Goal: Information Seeking & Learning: Stay updated

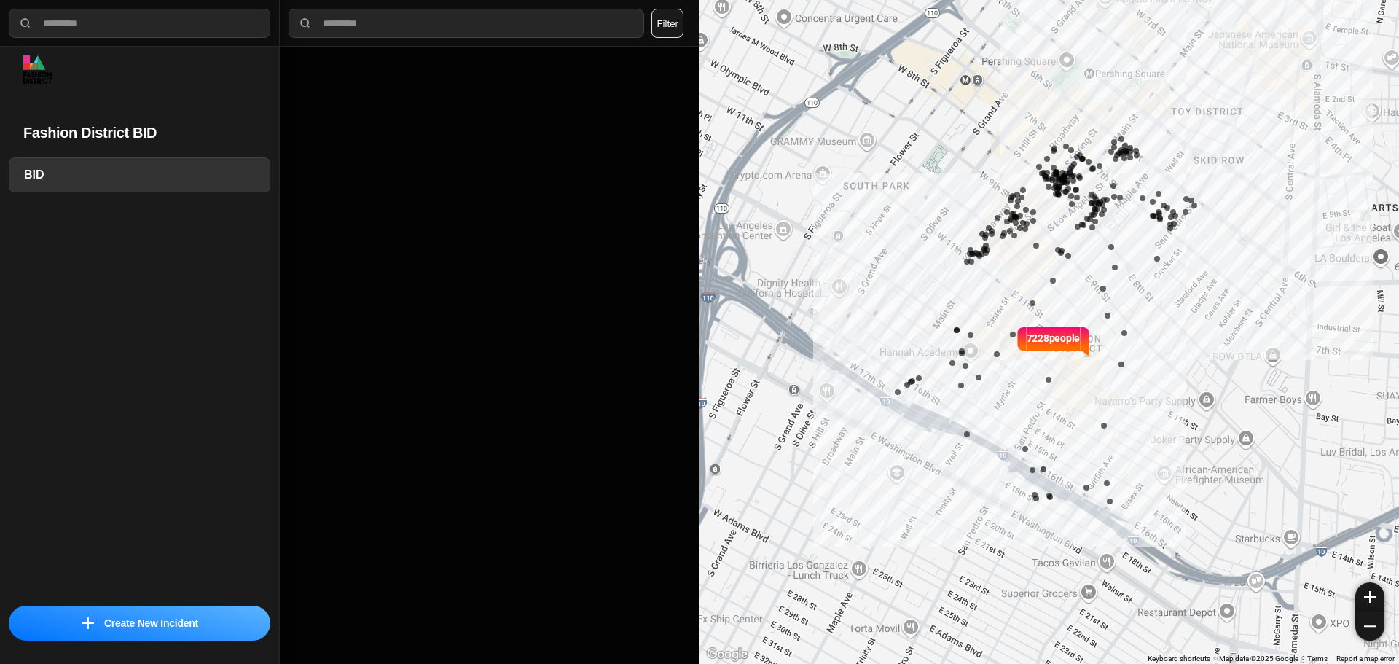
select select "*"
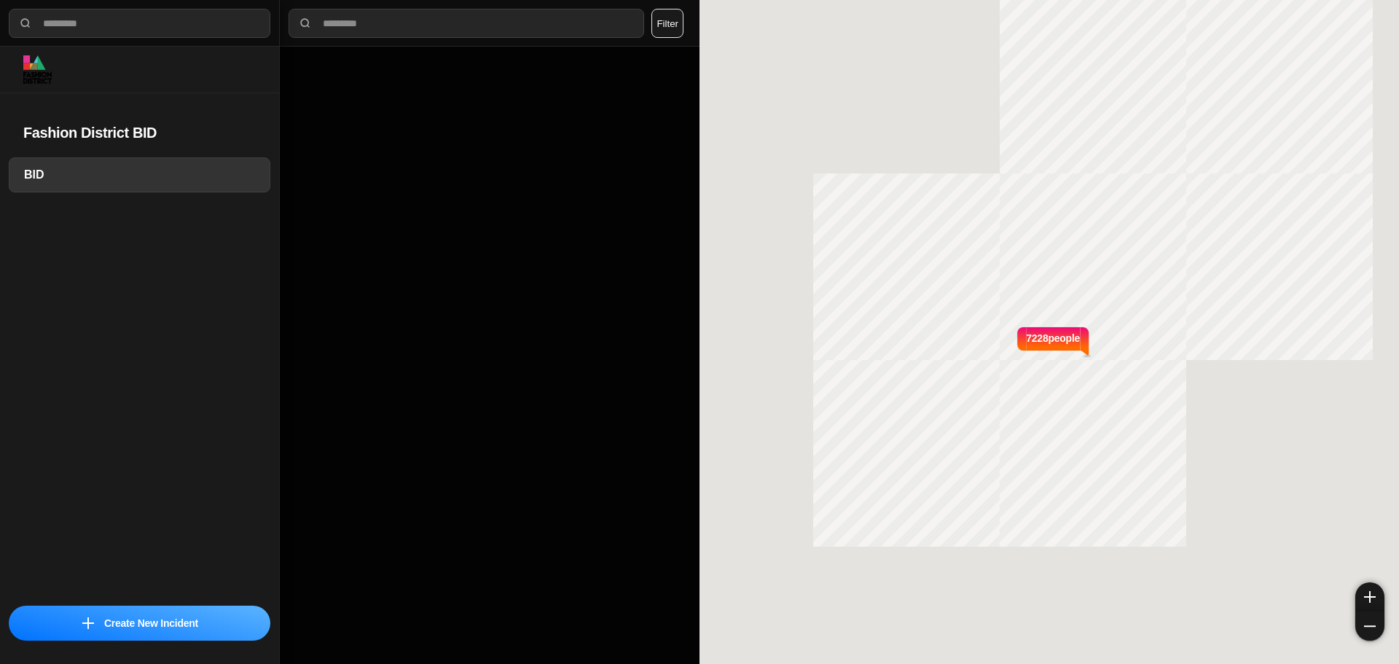
select select "*"
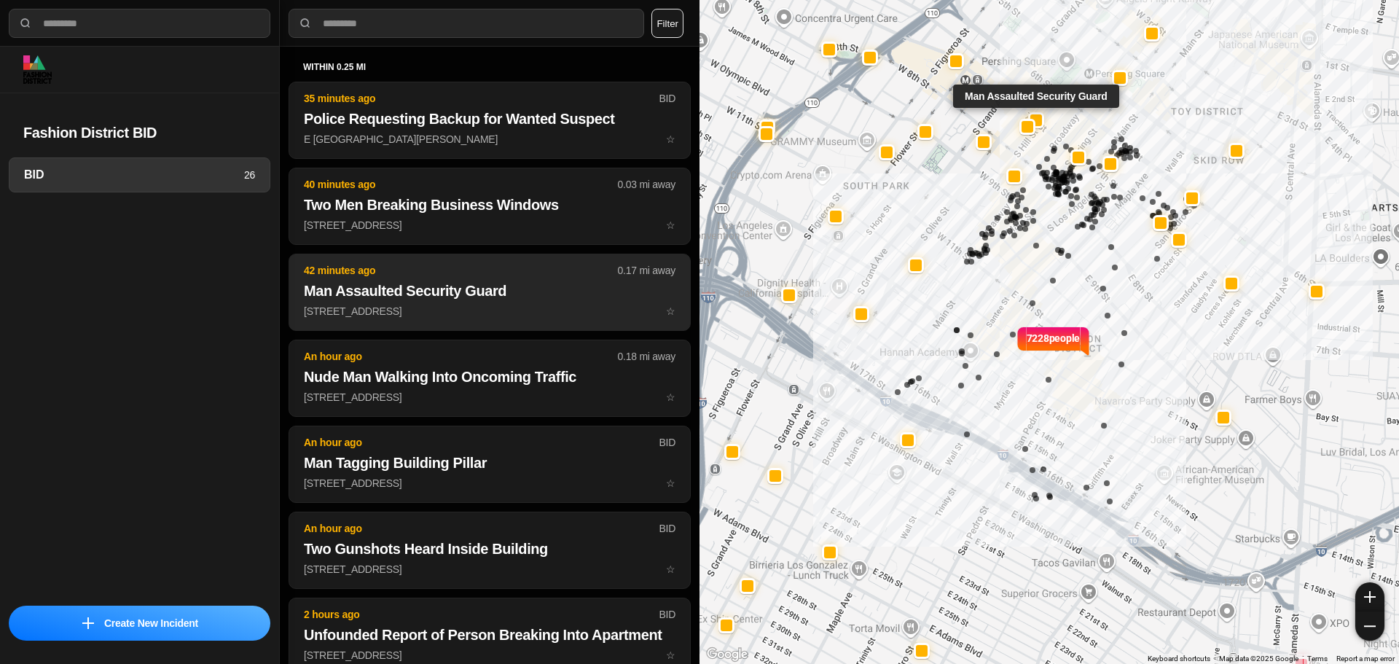
click at [490, 329] on button "42 minutes ago 0.17 mi away Man Assaulted Security Guard 431 West 7Th Street ☆" at bounding box center [490, 292] width 402 height 77
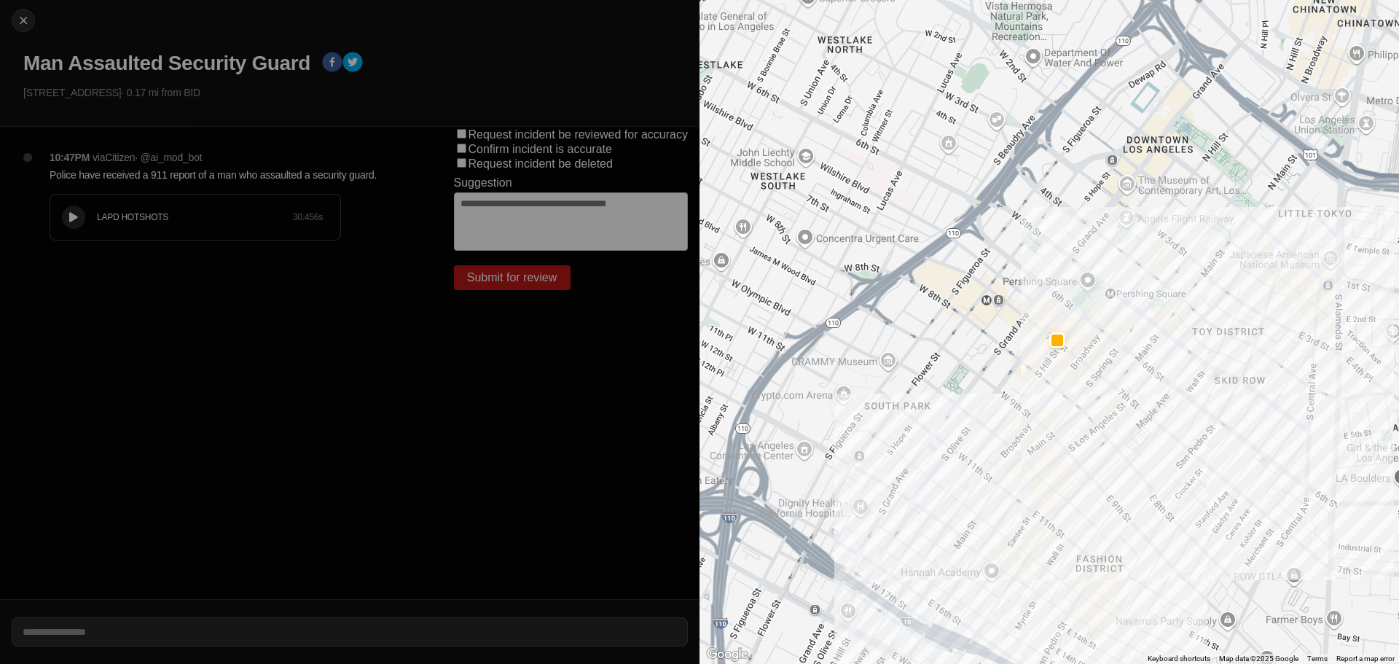
click at [17, 31] on div "Close Man Assaulted Security Guard 431 West 7Th Street · 0.17 mi from BID" at bounding box center [350, 63] width 700 height 127
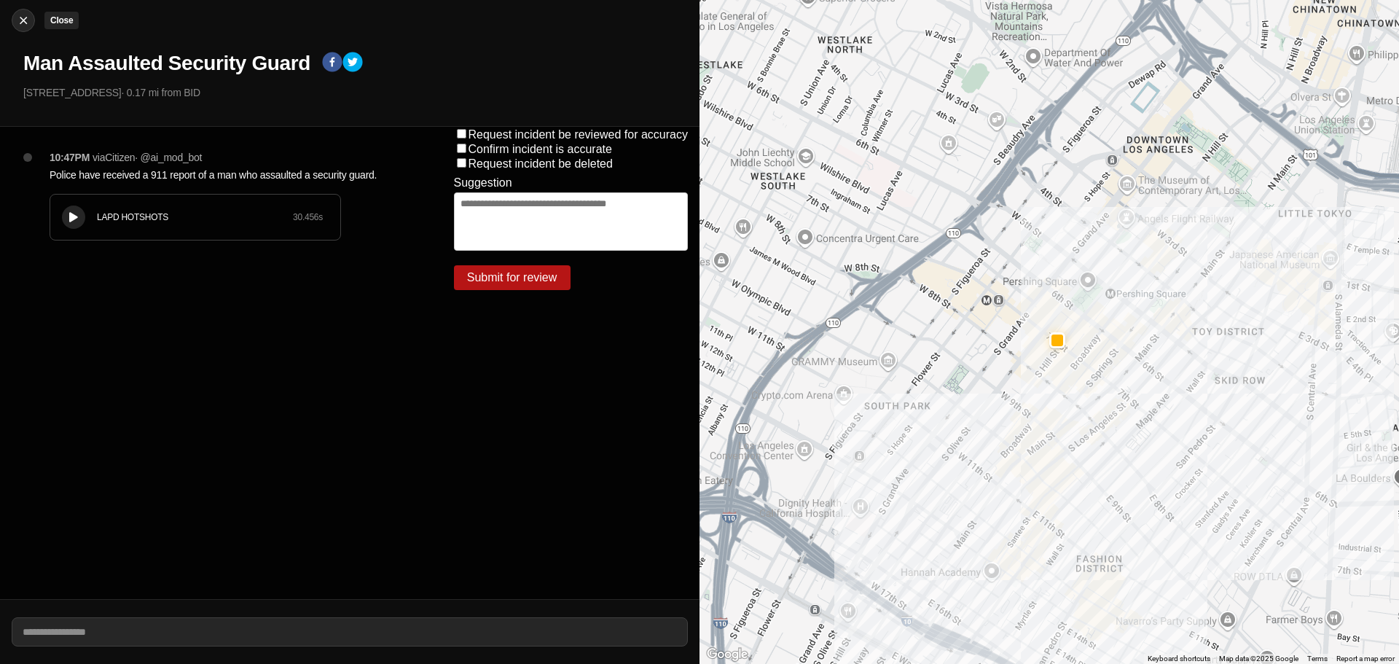
click at [21, 20] on img at bounding box center [23, 20] width 15 height 15
select select "*"
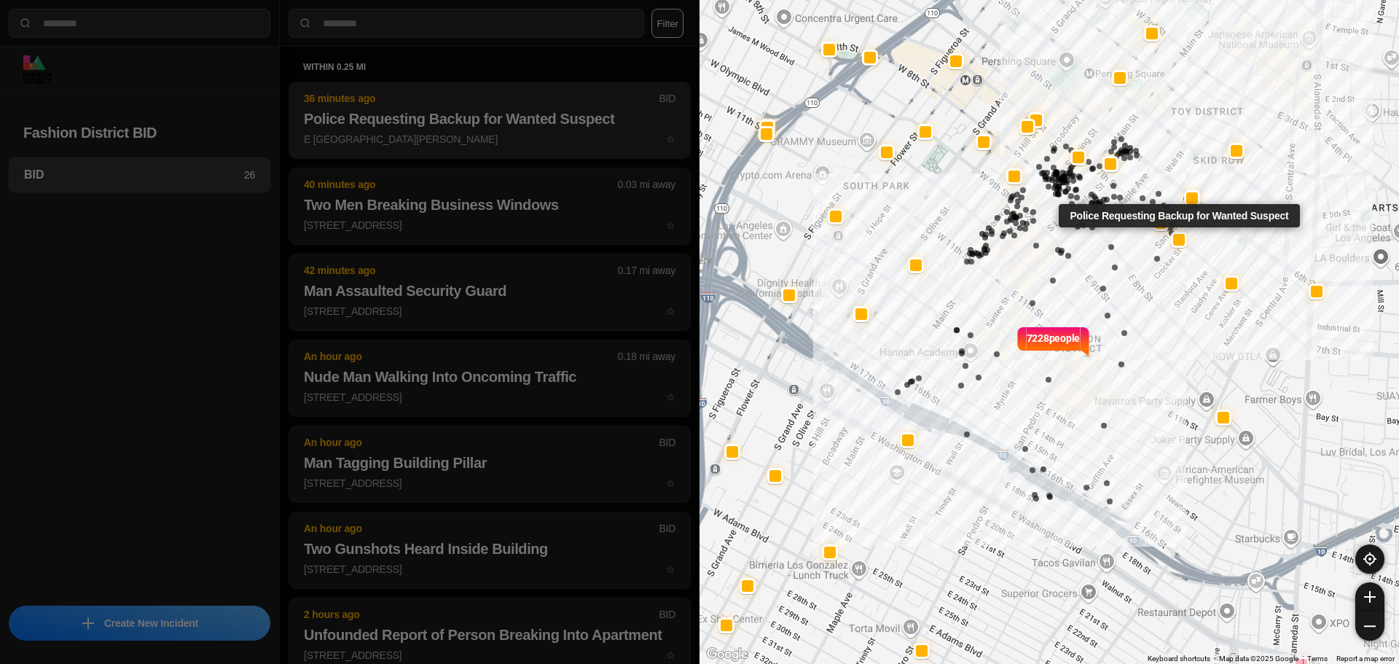
click at [358, 140] on p "E 7th St & S San Pedro St ☆" at bounding box center [490, 139] width 372 height 15
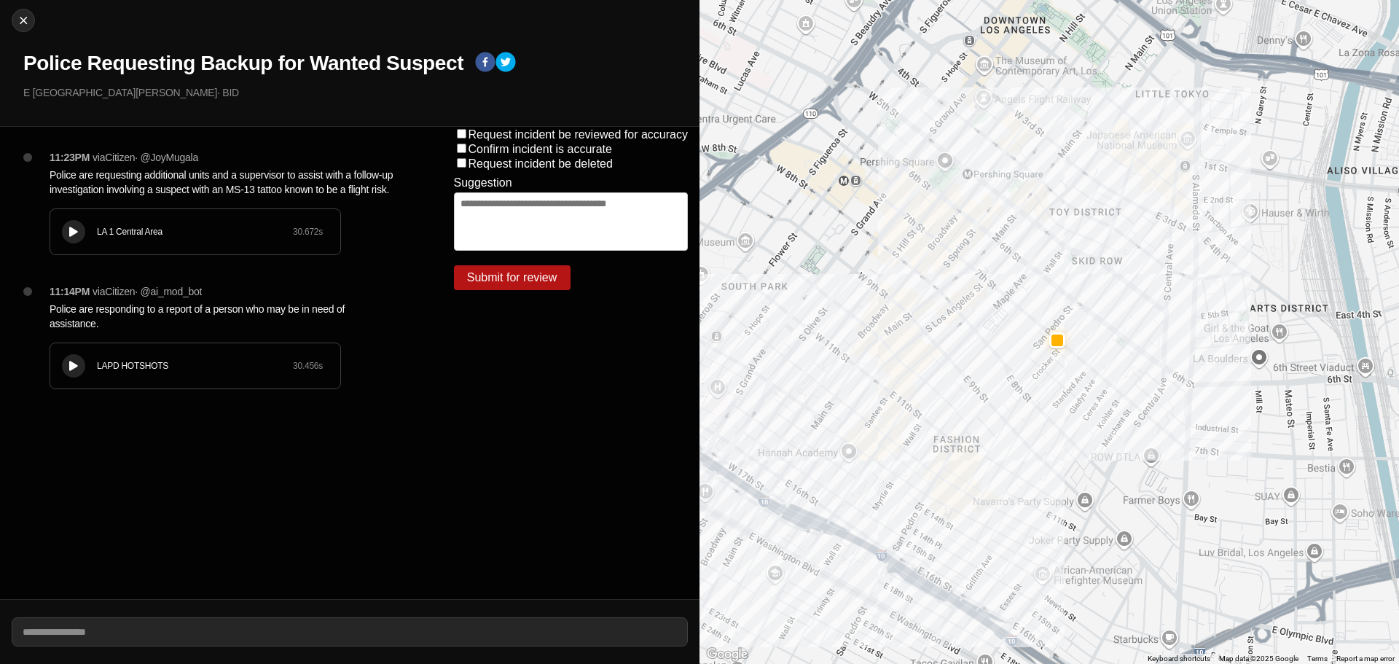
click at [56, 232] on div "LA 1 Central Area 30.672 s" at bounding box center [195, 231] width 290 height 45
click at [81, 228] on button at bounding box center [73, 231] width 23 height 23
click at [57, 231] on div "LA 1 Central Area 30.672 s" at bounding box center [195, 231] width 290 height 45
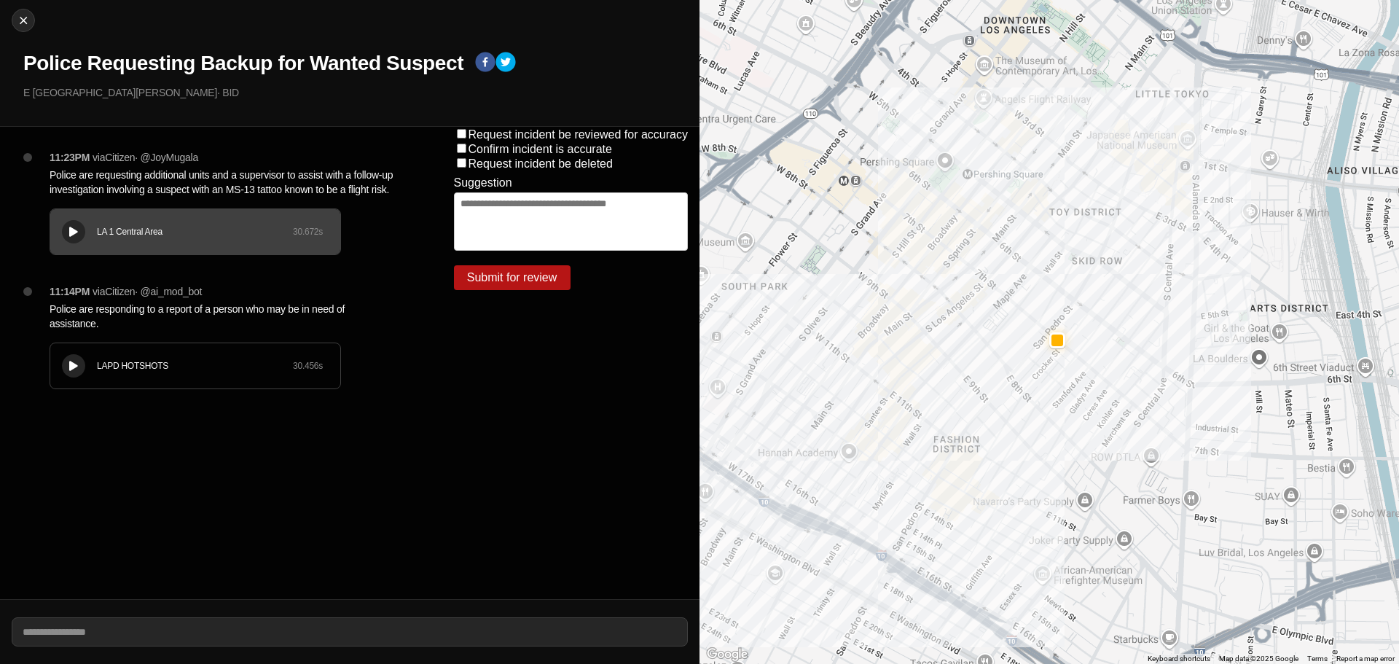
click at [106, 364] on div "LAPD HOTSHOTS" at bounding box center [195, 366] width 196 height 12
click at [74, 359] on button at bounding box center [73, 365] width 23 height 23
click at [36, 20] on div "Close Police Requesting Backup for Wanted Suspect E 7th St & S San Pedro St · B…" at bounding box center [350, 63] width 700 height 127
click at [28, 23] on img at bounding box center [23, 20] width 15 height 15
select select "*"
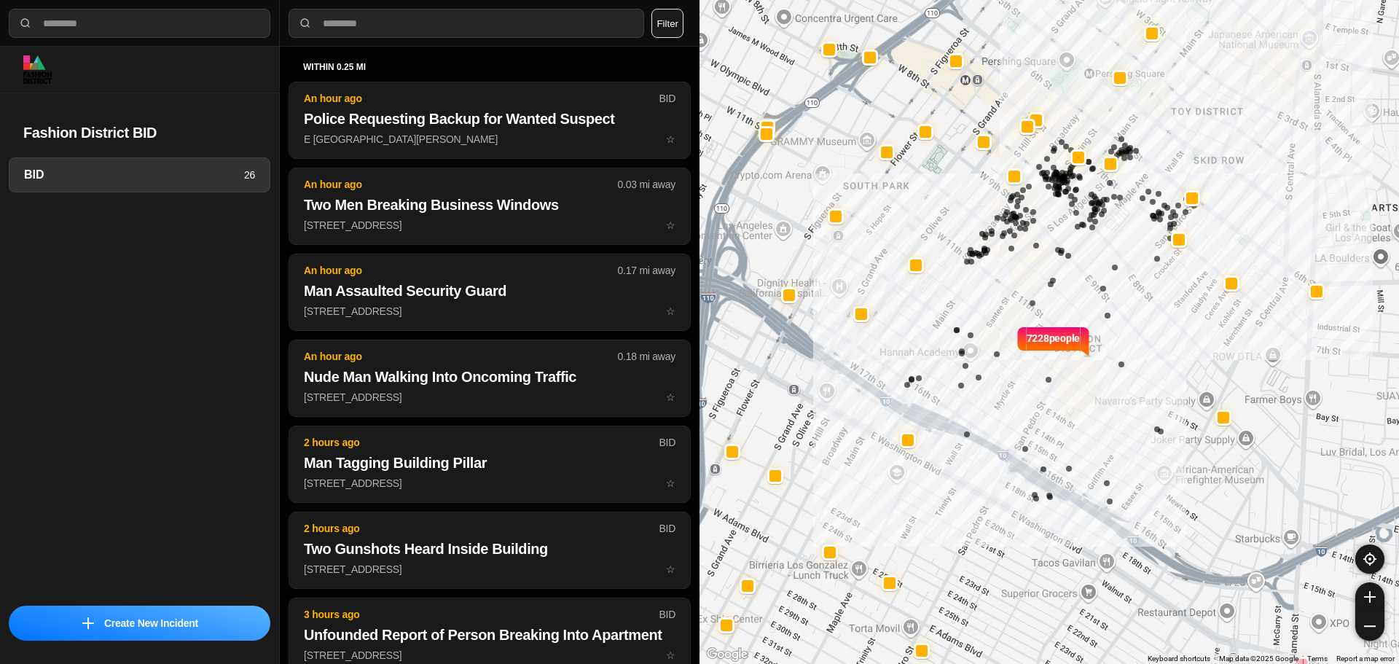
select select "*"
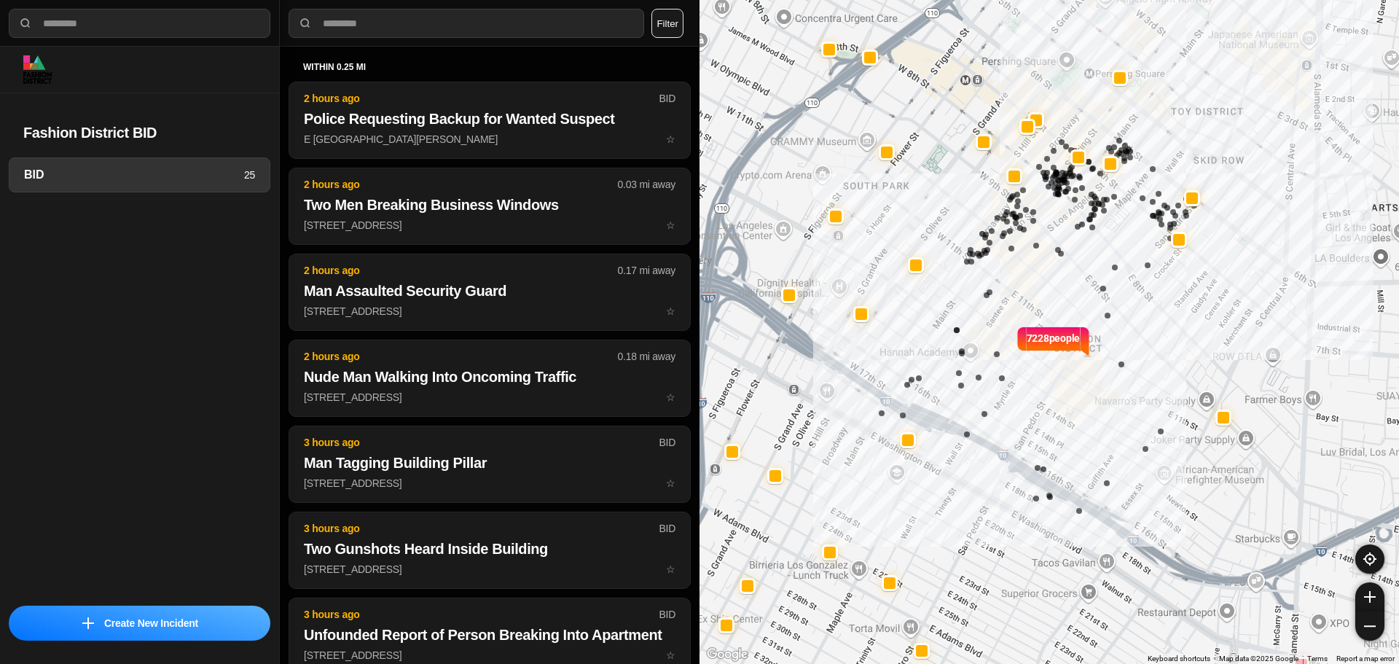
select select "*"
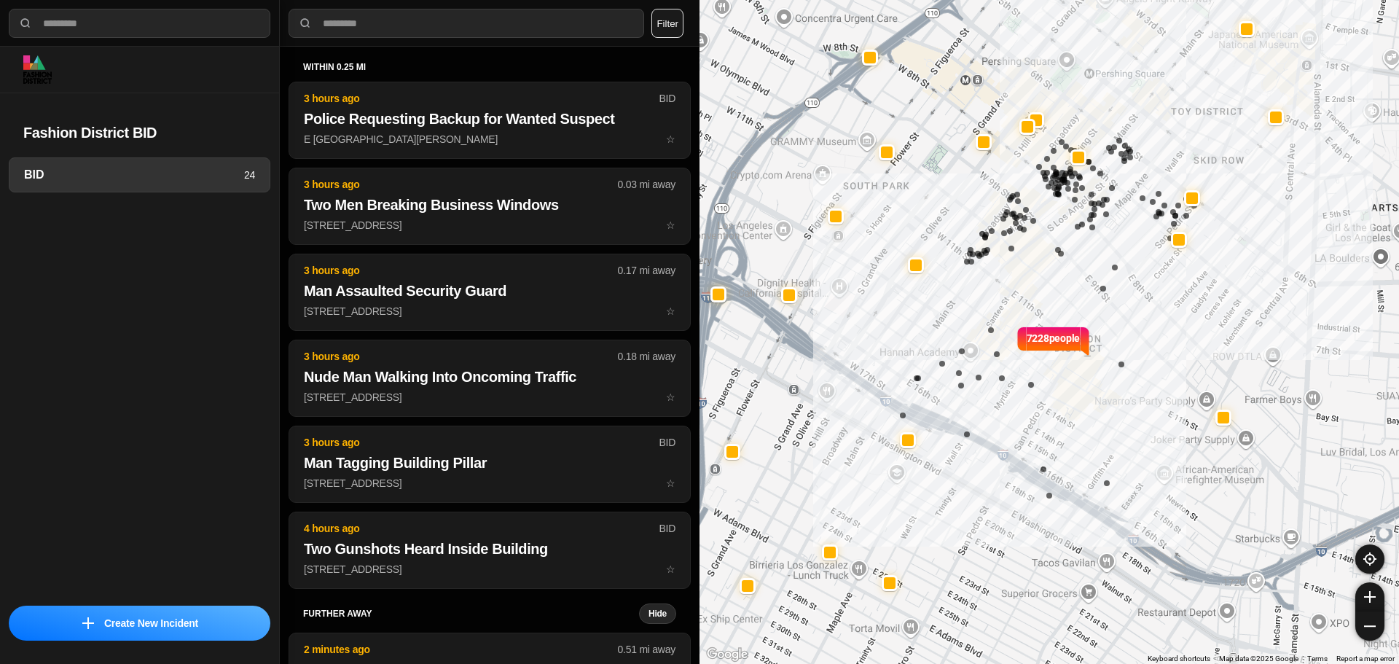
select select "*"
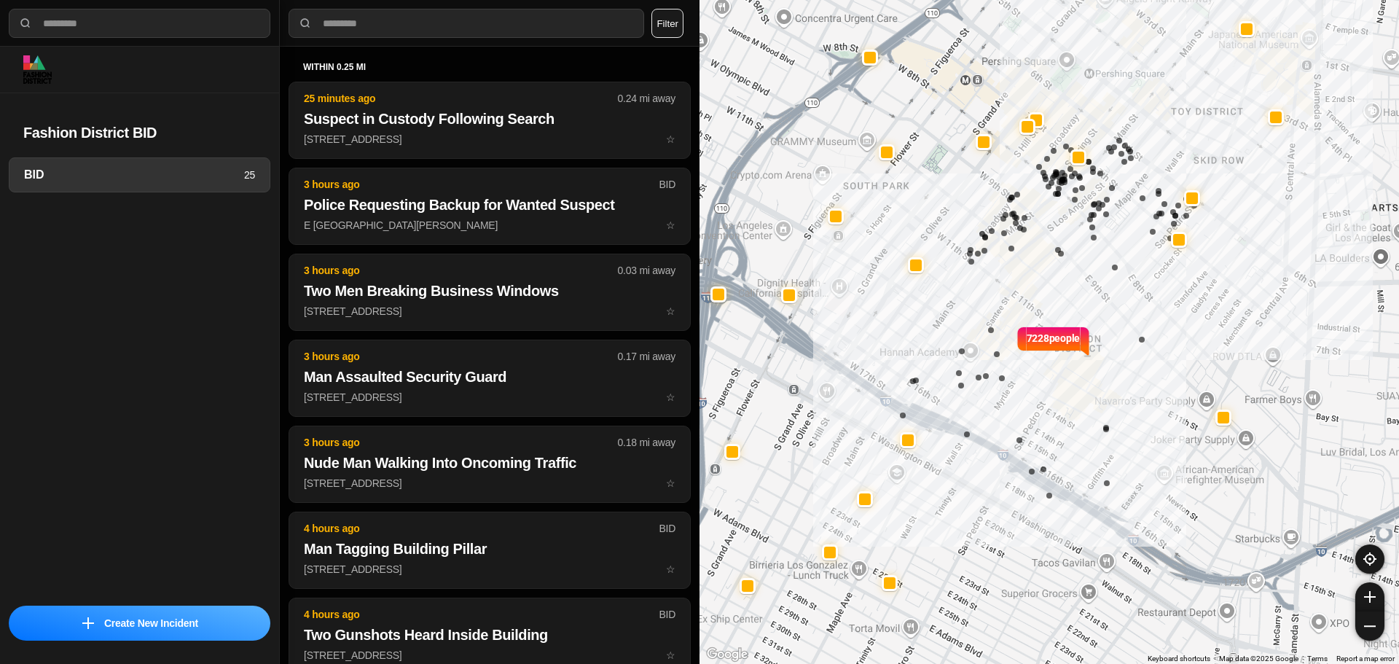
select select "*"
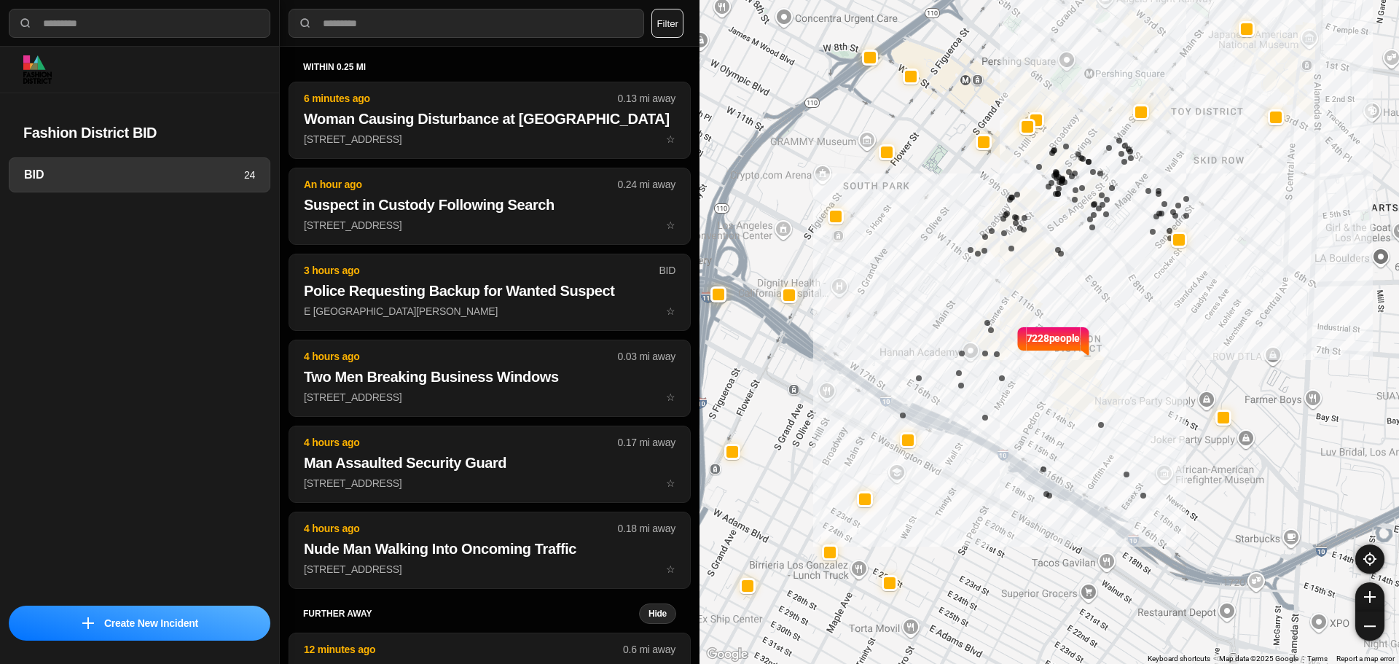
select select "*"
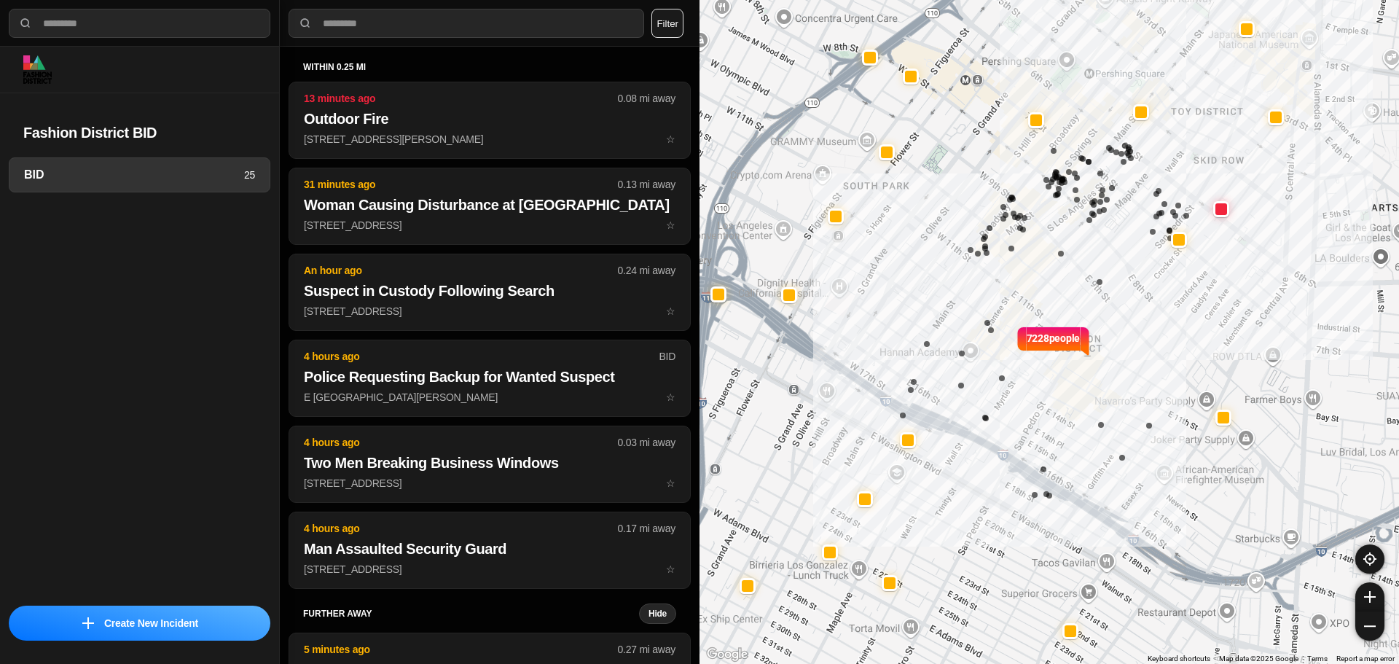
select select "*"
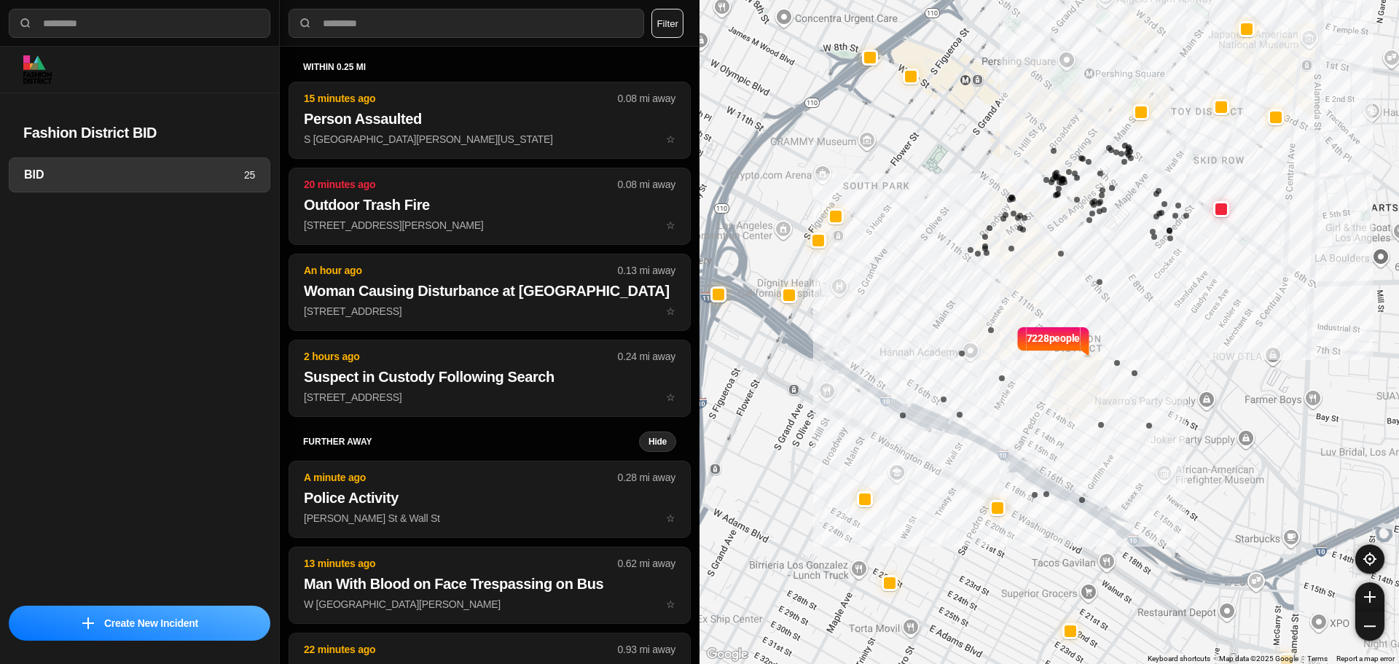
select select "*"
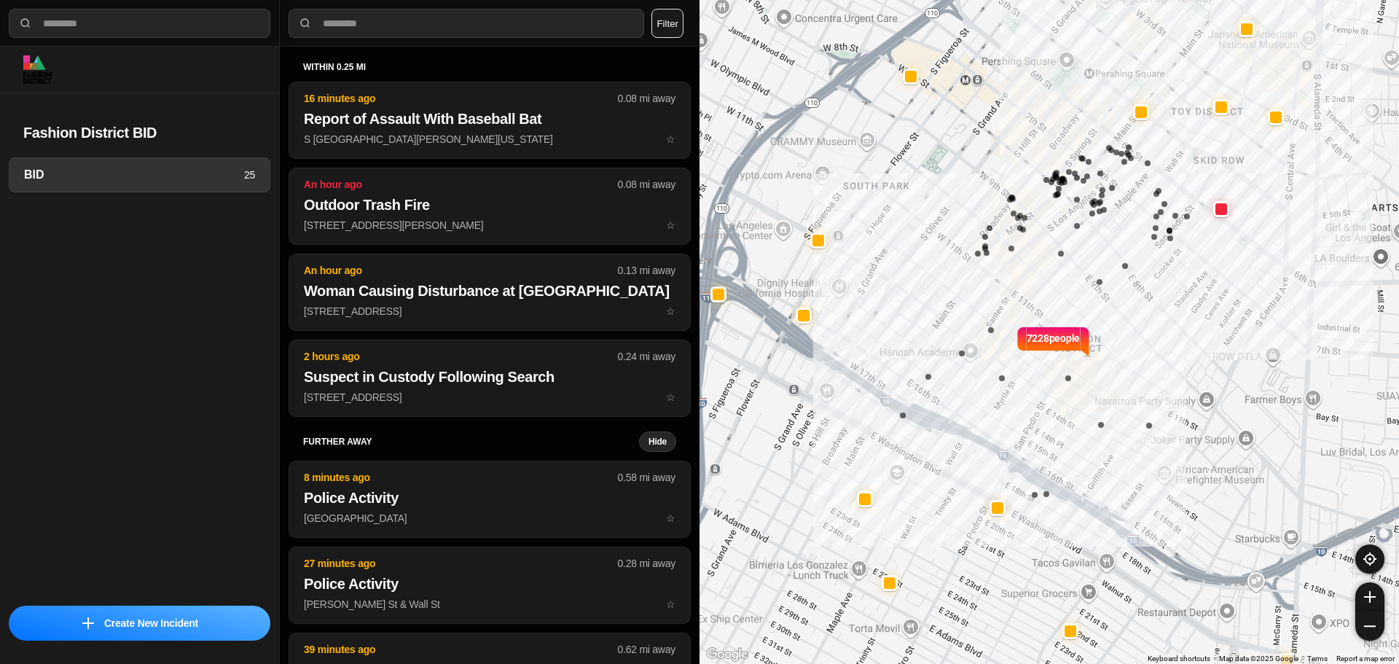
select select "*"
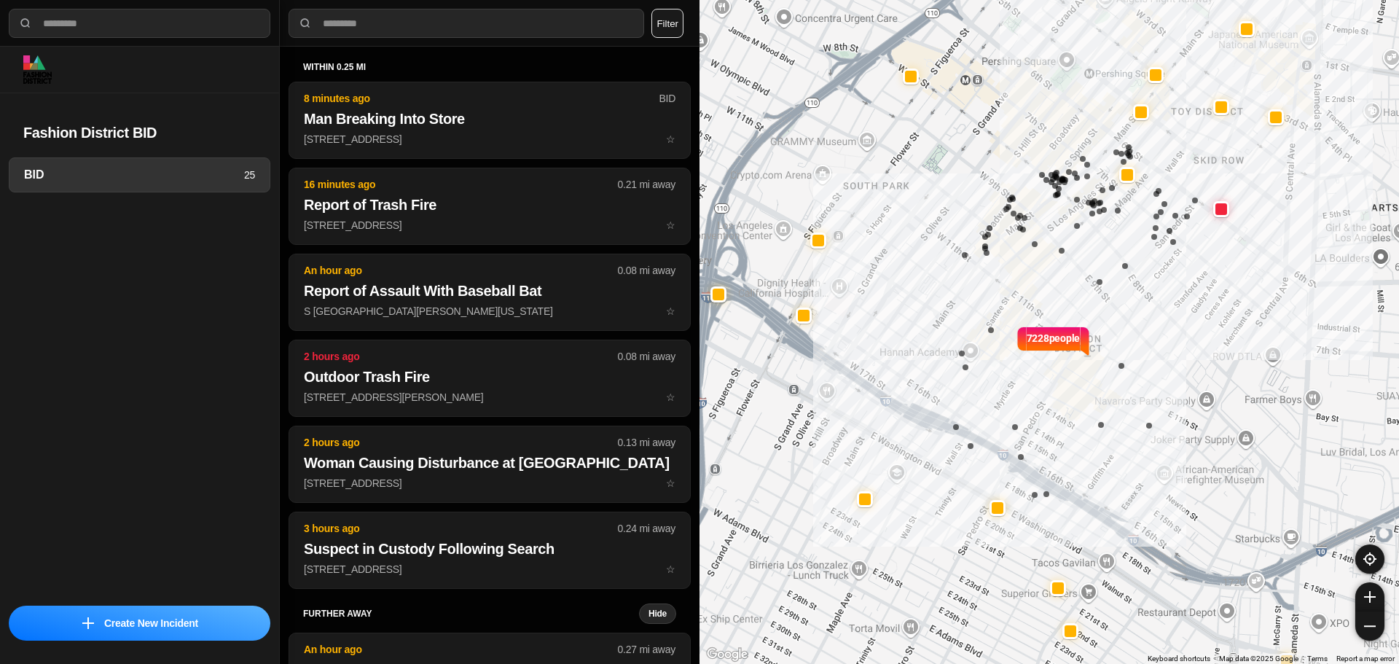
select select "*"
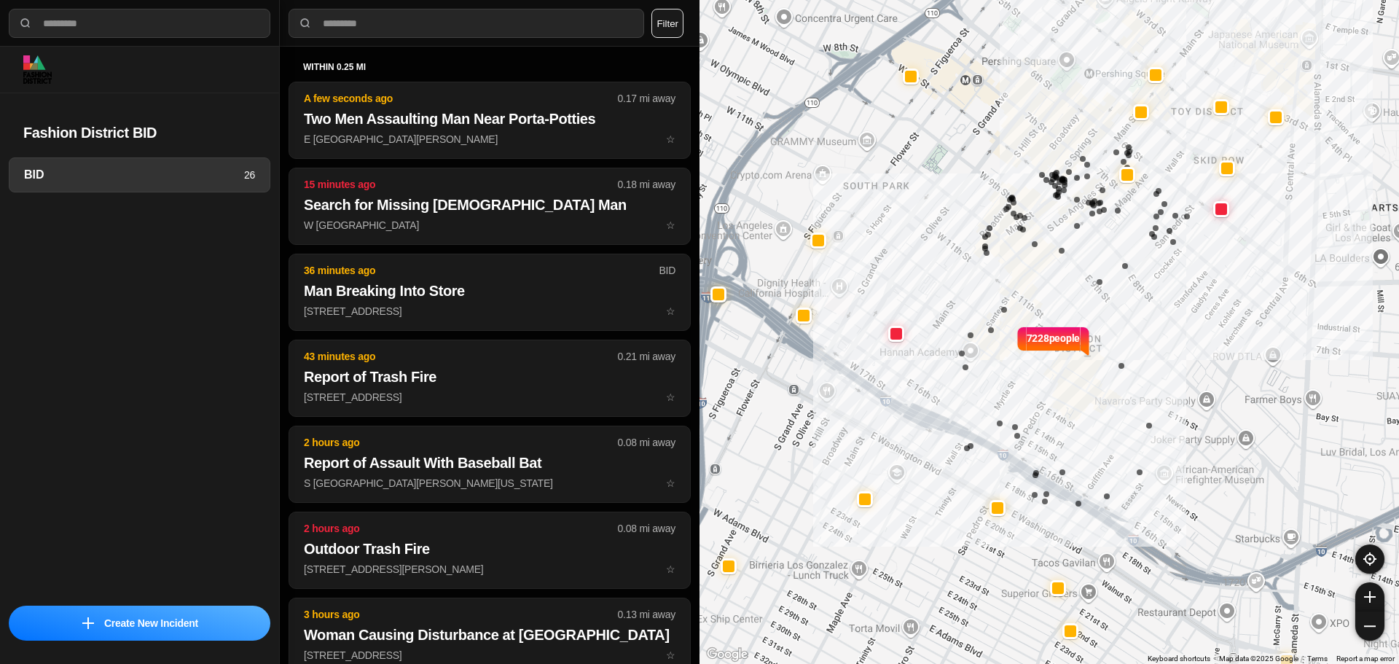
select select "*"
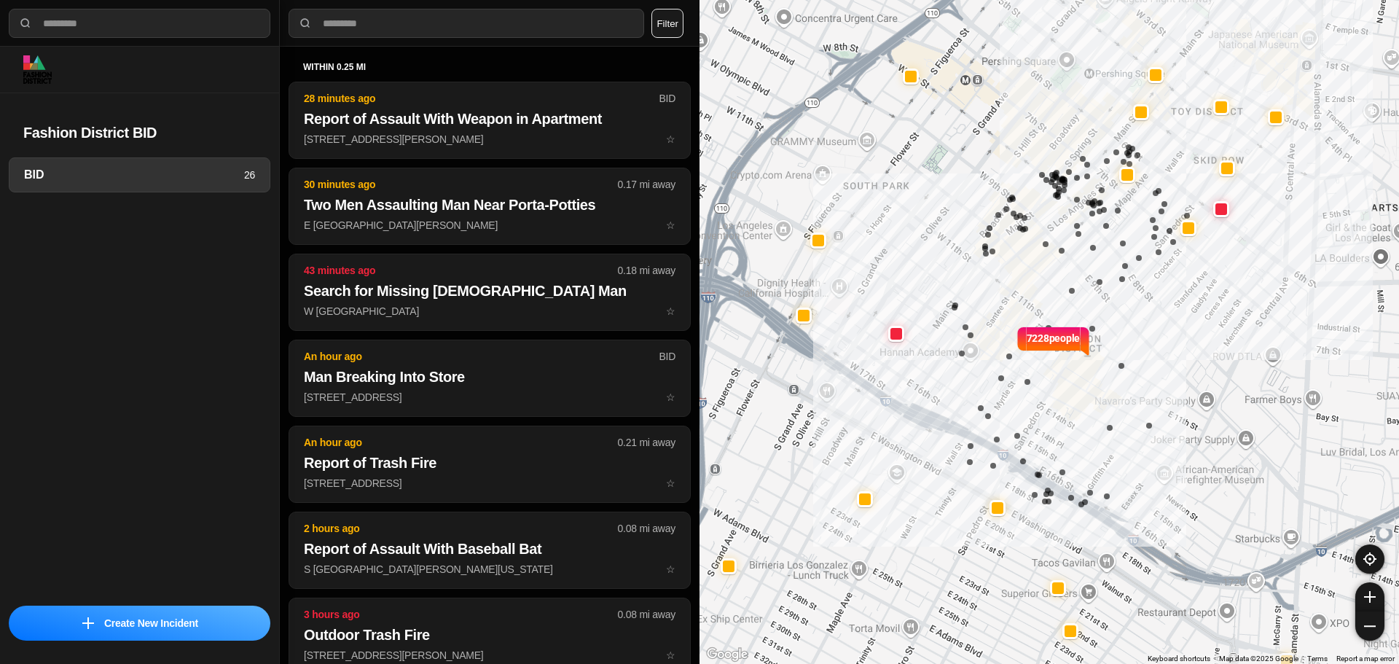
select select "*"
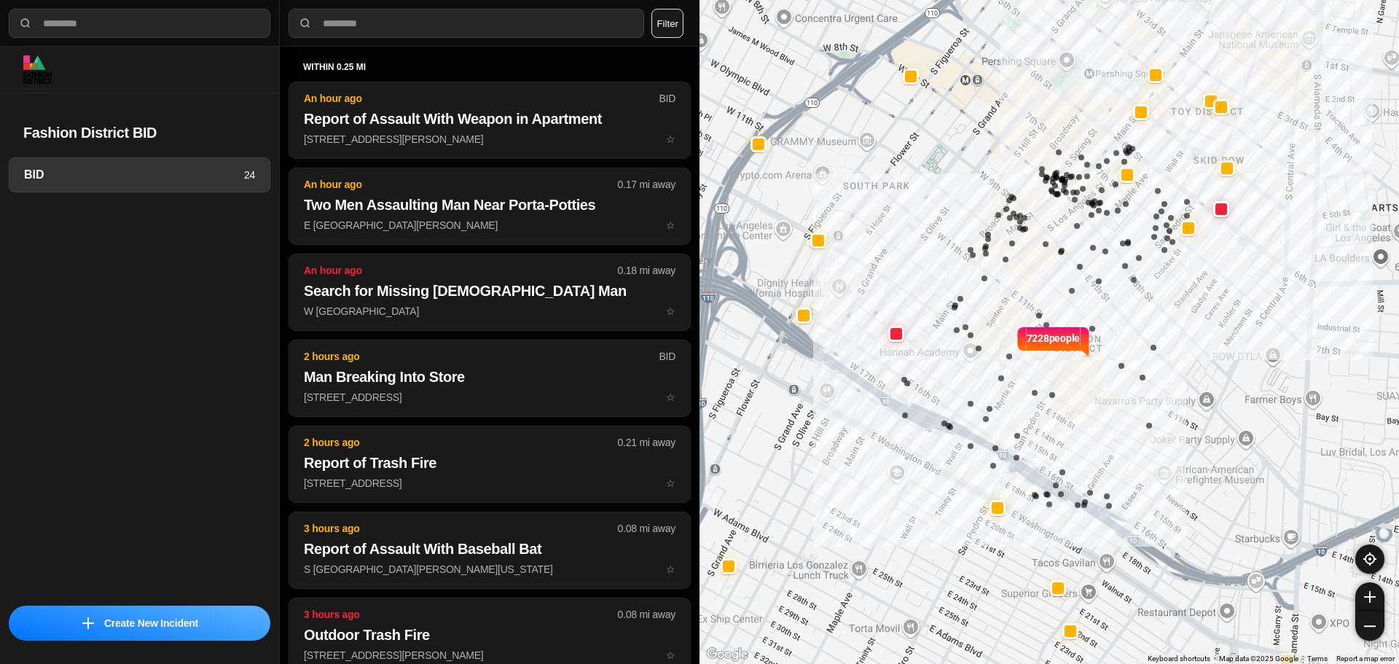
select select "*"
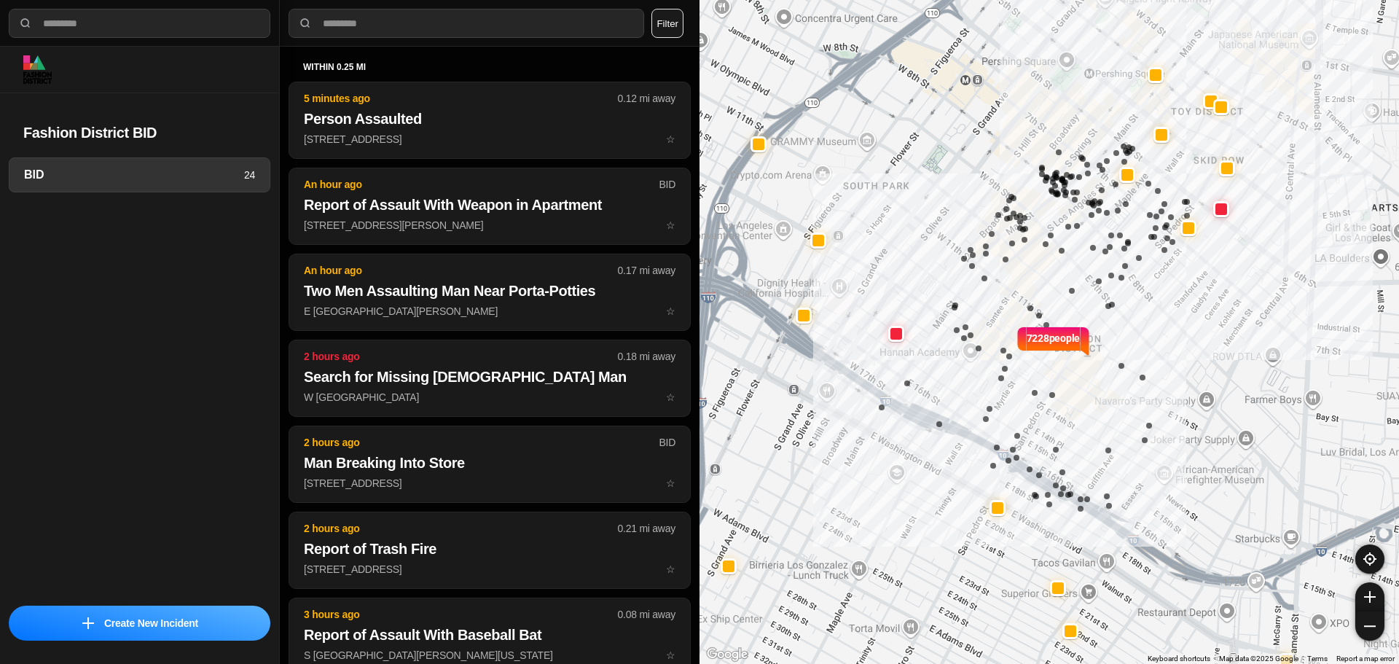
select select "*"
